Goal: Task Accomplishment & Management: Manage account settings

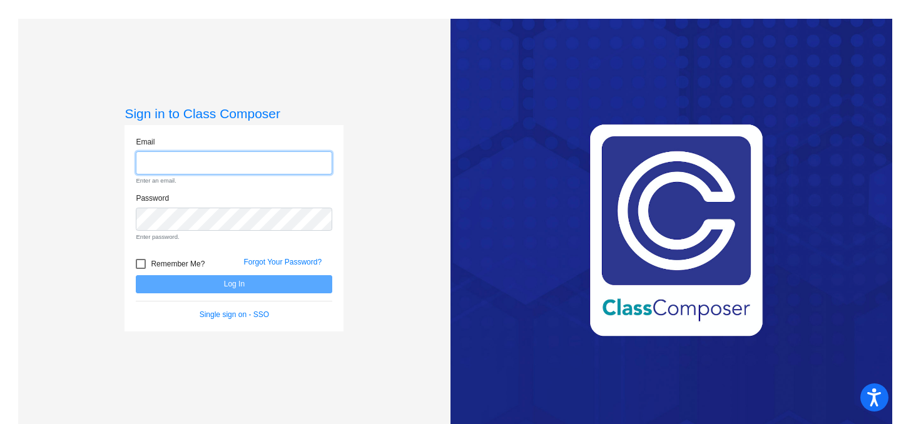
type input "[PERSON_NAME][EMAIL_ADDRESS][DOMAIN_NAME]"
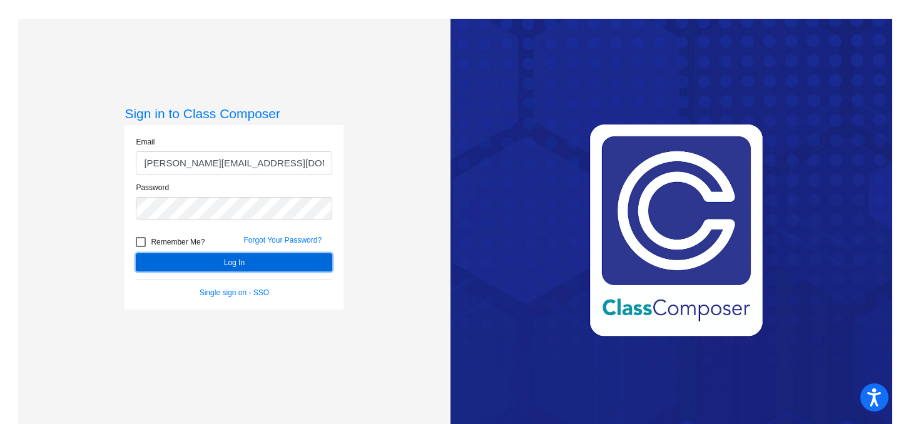
click at [229, 258] on button "Log In" at bounding box center [234, 262] width 196 height 18
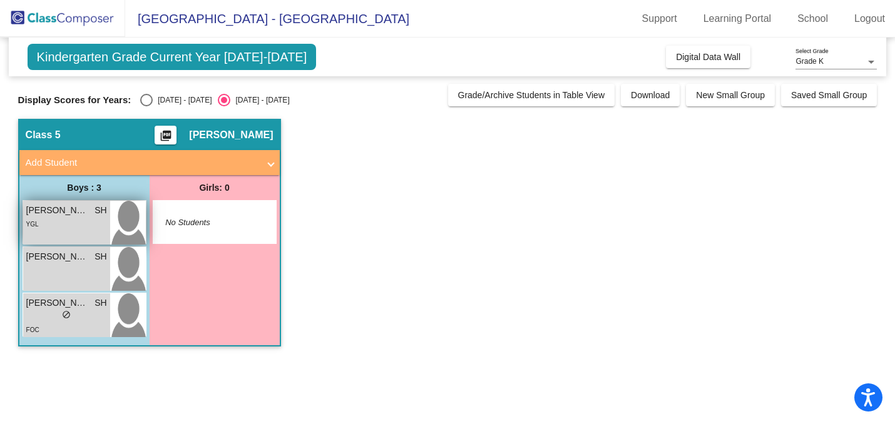
click at [70, 230] on div "[PERSON_NAME] SH lock do_not_disturb_alt YGL" at bounding box center [66, 223] width 87 height 44
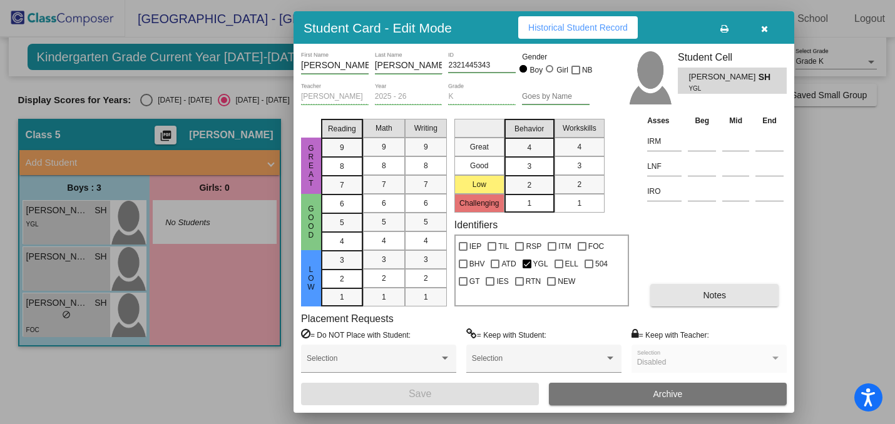
click at [723, 295] on span "Notes" at bounding box center [714, 295] width 23 height 10
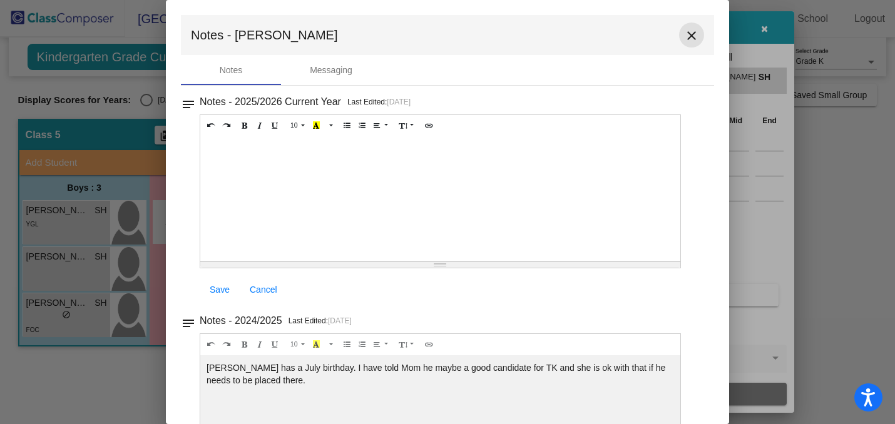
click at [681, 28] on button "close" at bounding box center [691, 35] width 25 height 25
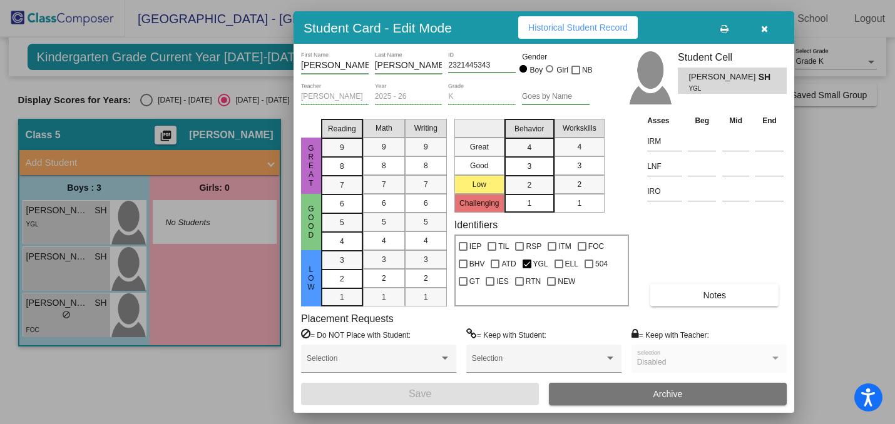
click at [761, 26] on icon "button" at bounding box center [764, 28] width 7 height 9
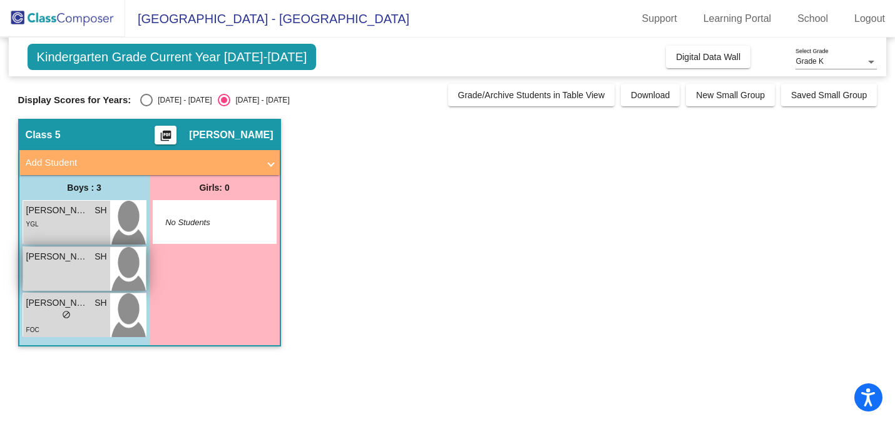
click at [99, 267] on div "[PERSON_NAME] SH lock do_not_disturb_alt" at bounding box center [66, 269] width 87 height 44
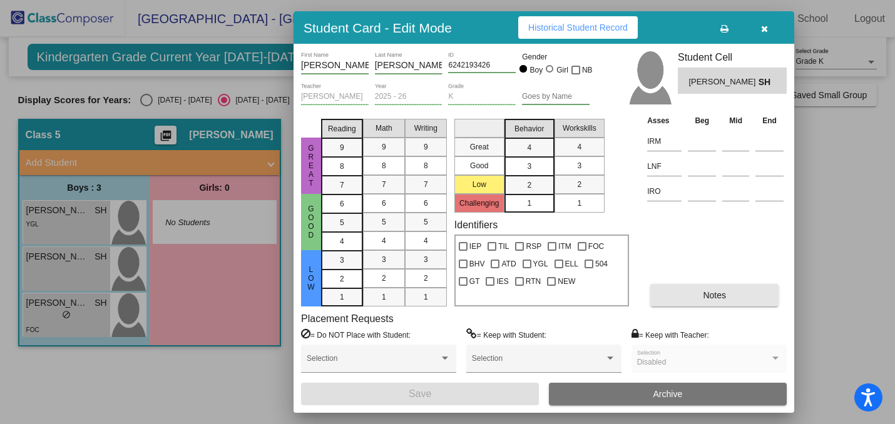
click at [703, 298] on span "Notes" at bounding box center [714, 295] width 23 height 10
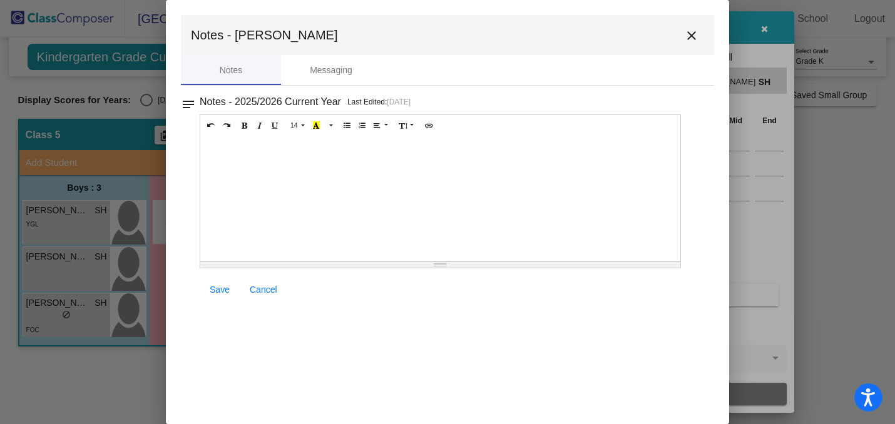
click at [688, 31] on mat-icon "close" at bounding box center [691, 35] width 15 height 15
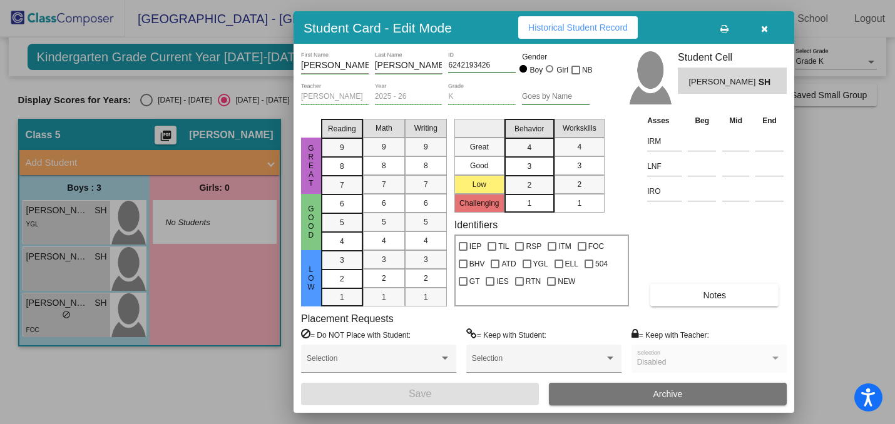
click at [767, 25] on icon "button" at bounding box center [764, 28] width 7 height 9
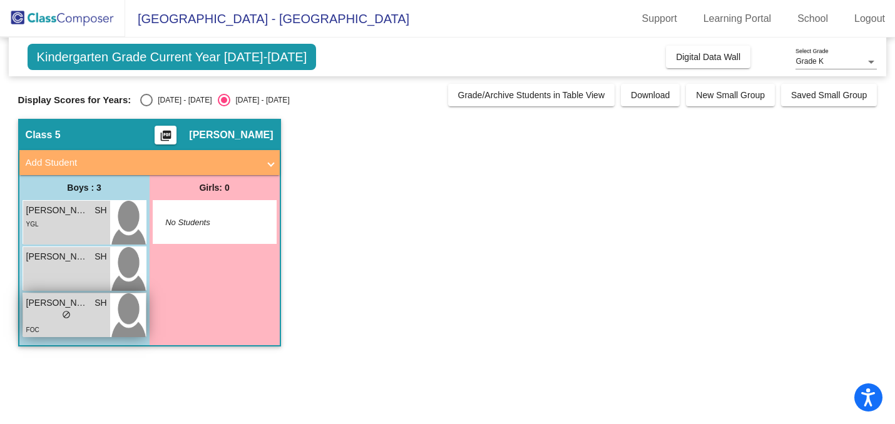
click at [93, 312] on div "lock do_not_disturb_alt" at bounding box center [66, 316] width 81 height 13
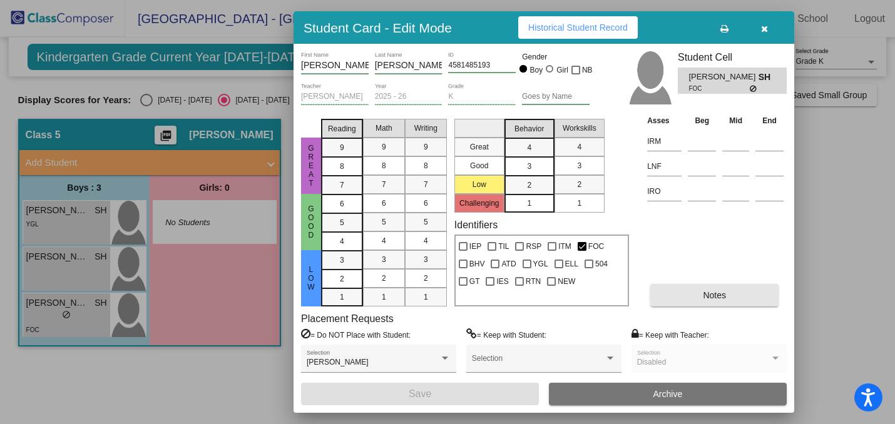
click at [731, 297] on button "Notes" at bounding box center [714, 295] width 128 height 23
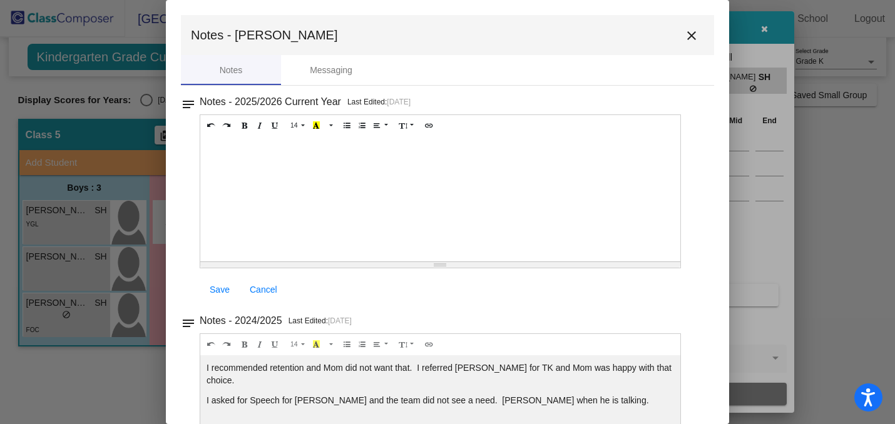
click at [684, 34] on mat-icon "close" at bounding box center [691, 35] width 15 height 15
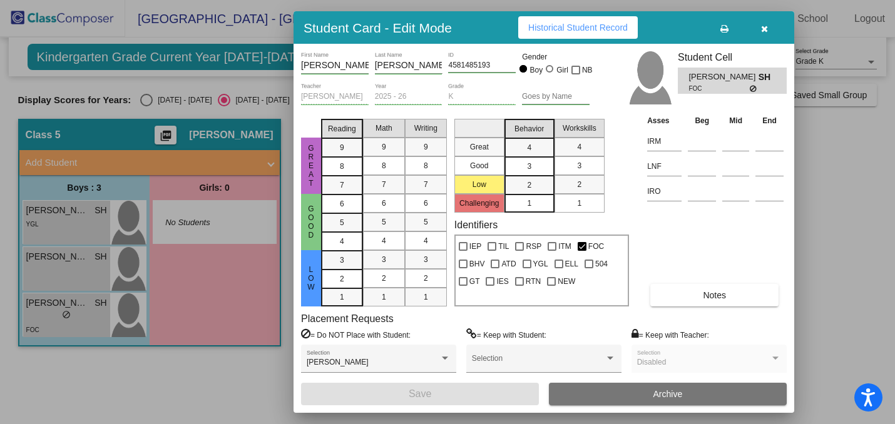
click at [767, 29] on icon "button" at bounding box center [764, 28] width 7 height 9
